Goal: Information Seeking & Learning: Learn about a topic

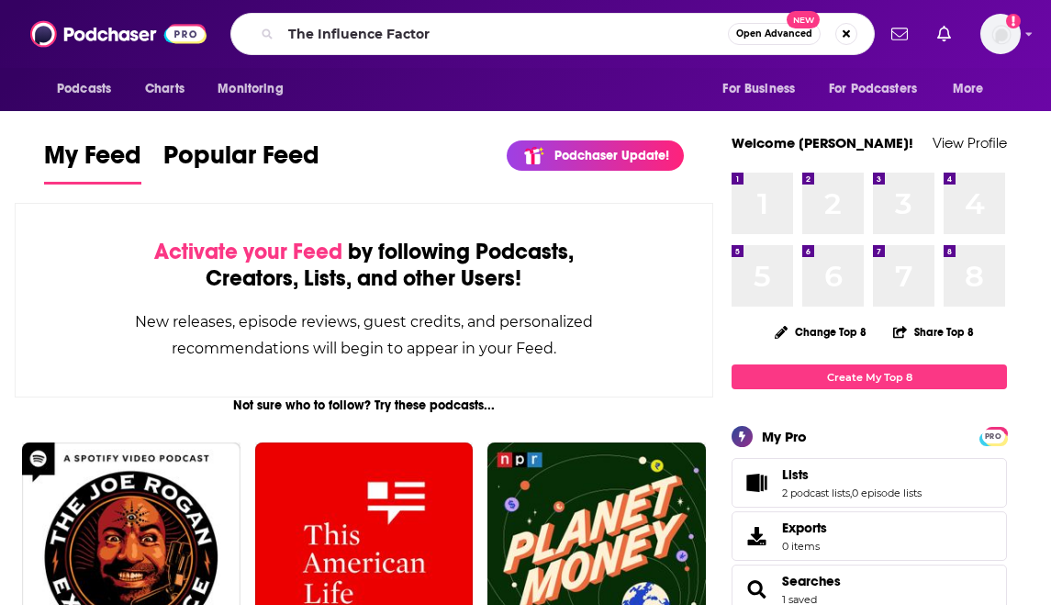
type input "The Influence Factor"
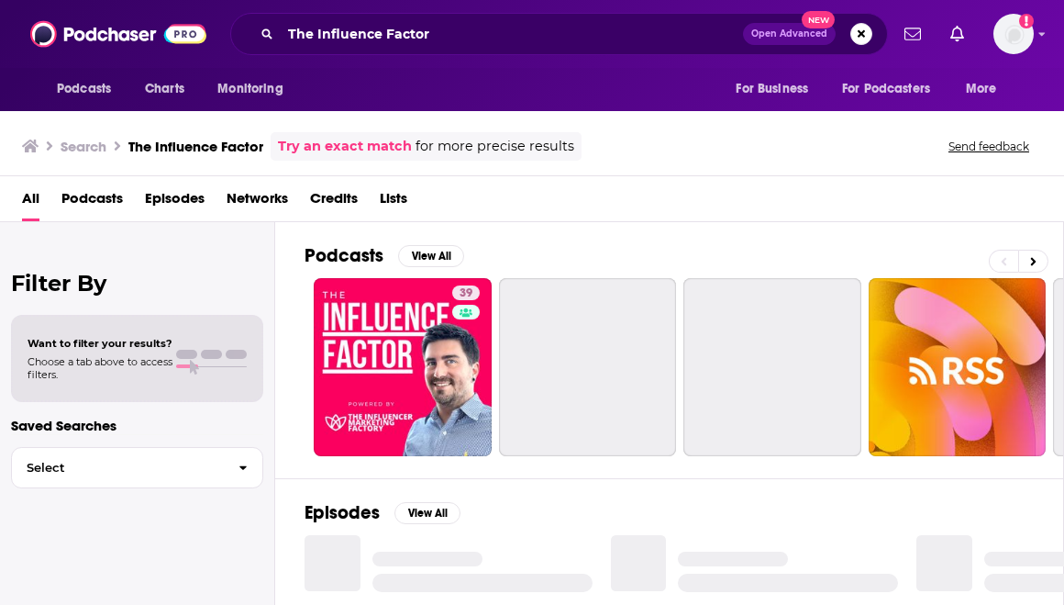
click at [651, 147] on div "Search The Influence Factor Try an exact match for more precise results Send fe…" at bounding box center [528, 146] width 1013 height 28
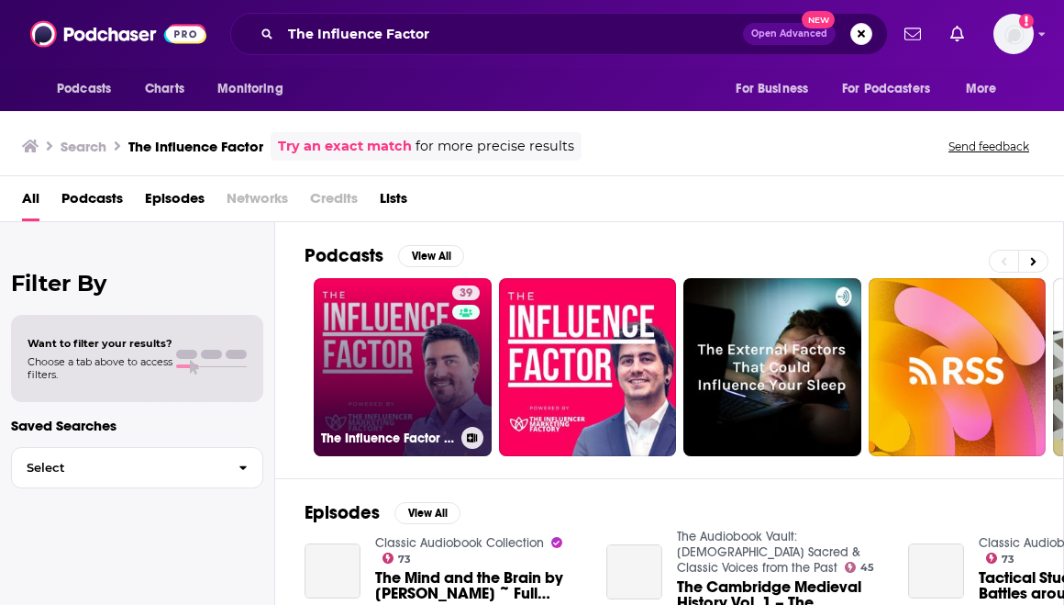
click at [435, 359] on link "39 The Influence Factor by The Influencer Marketing Factory" at bounding box center [403, 367] width 178 height 178
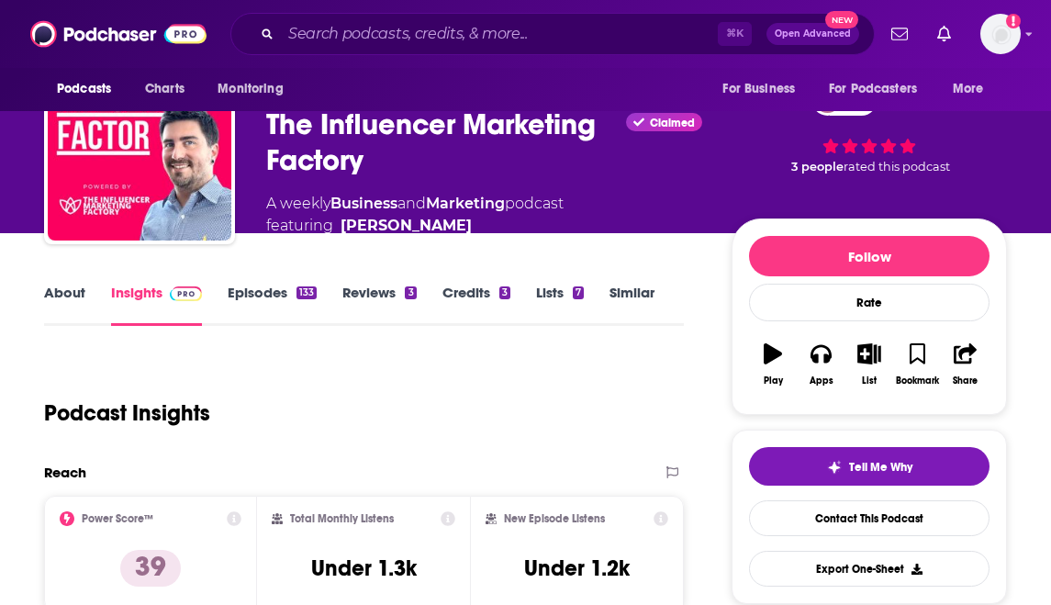
scroll to position [59, 0]
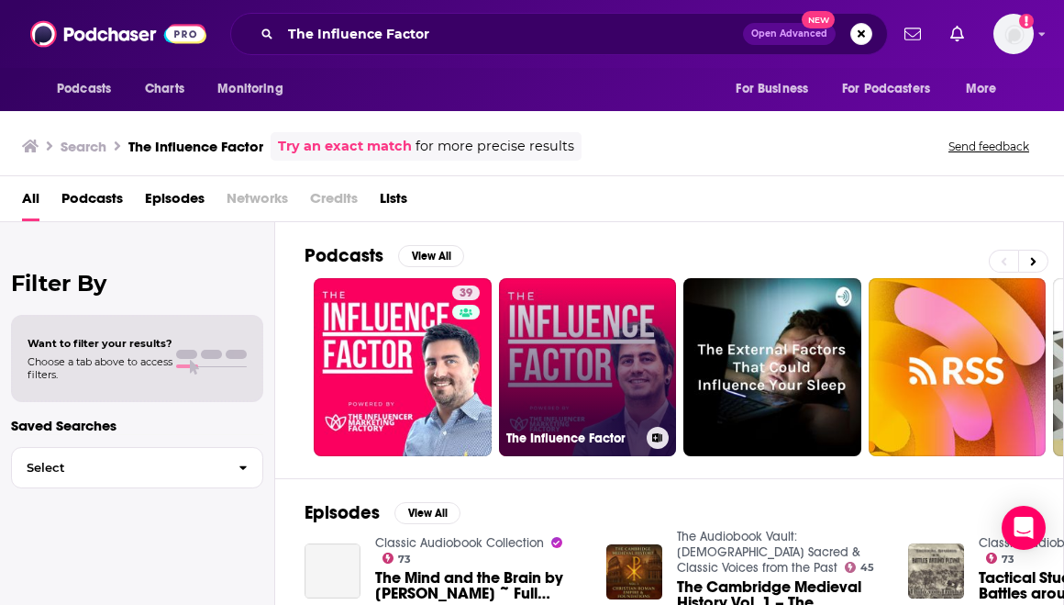
click at [535, 288] on link "The Influence Factor" at bounding box center [588, 367] width 178 height 178
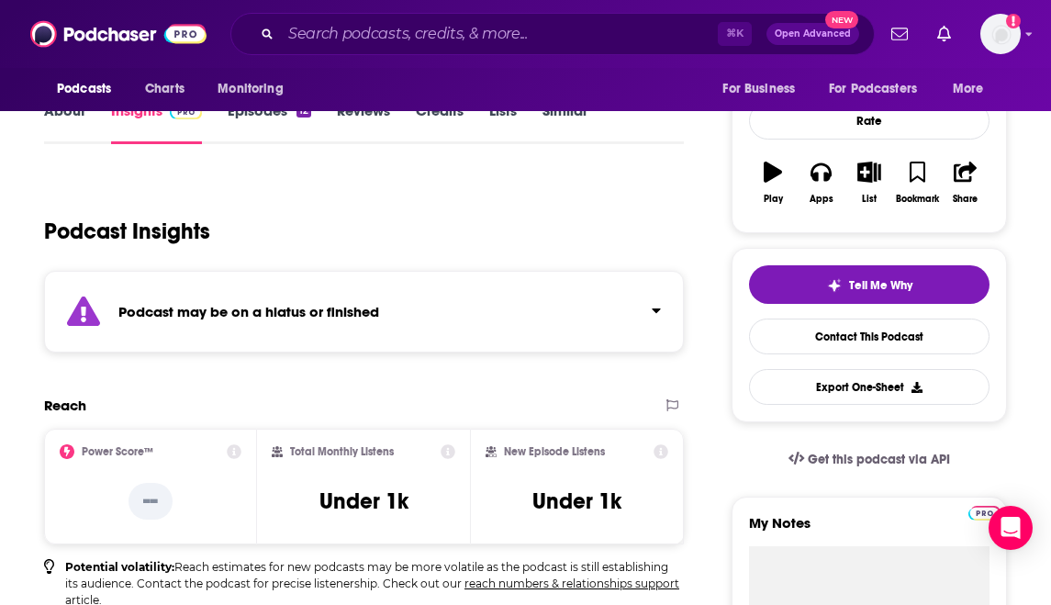
scroll to position [266, 0]
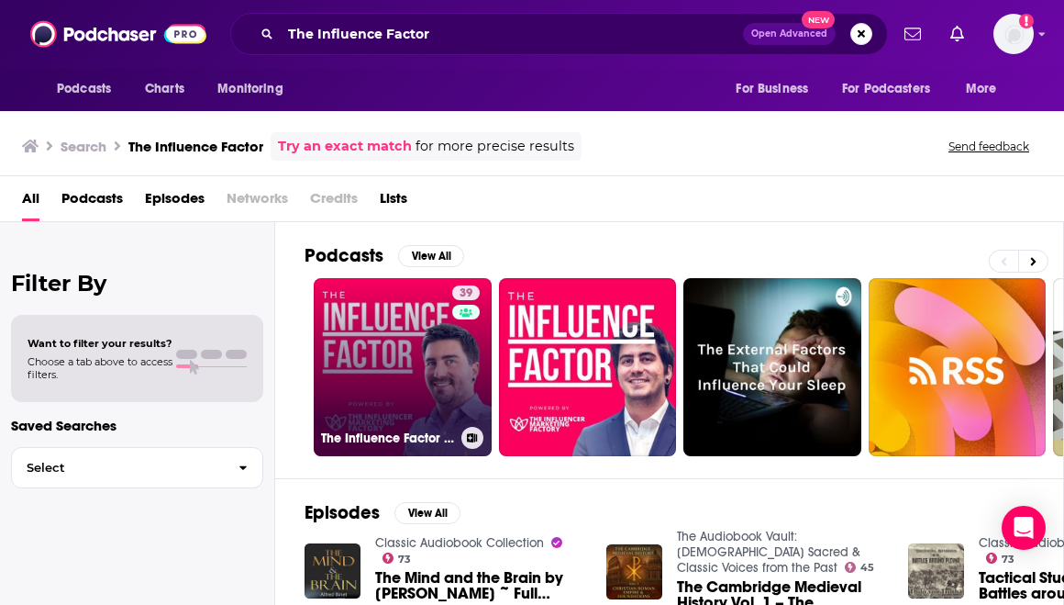
click at [391, 362] on link "39 The Influence Factor by The Influencer Marketing Factory" at bounding box center [403, 367] width 178 height 178
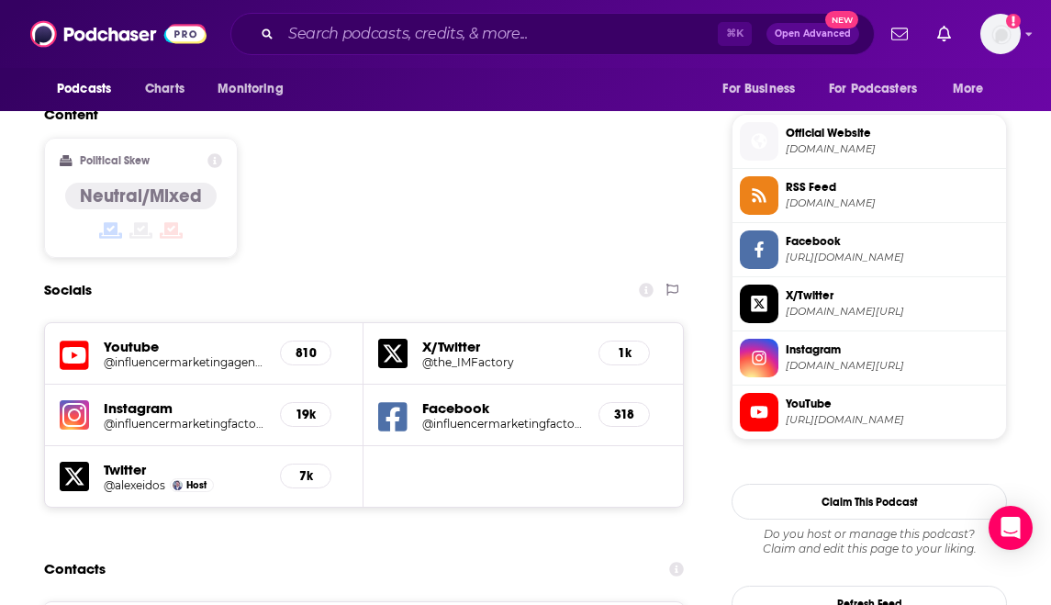
scroll to position [1450, 0]
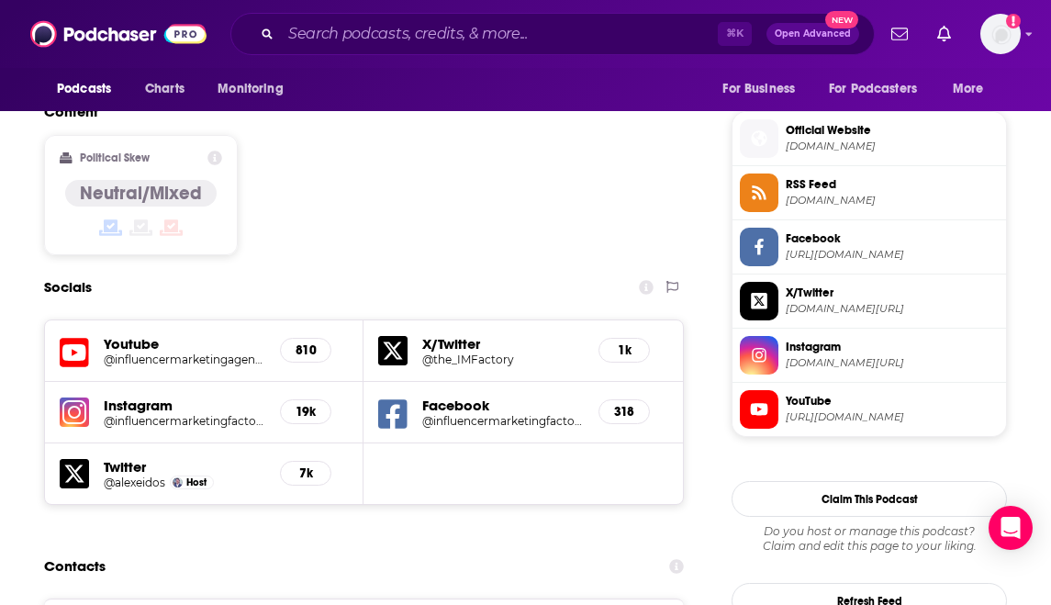
click at [312, 342] on h5 "810" at bounding box center [305, 350] width 20 height 16
click at [157, 352] on h5 "@influencermarketingagency" at bounding box center [184, 359] width 161 height 14
click at [228, 414] on h5 "@influencermarketingfactory" at bounding box center [184, 421] width 161 height 14
click at [470, 352] on h5 "@the_IMFactory" at bounding box center [502, 359] width 161 height 14
